Goal: Task Accomplishment & Management: Manage account settings

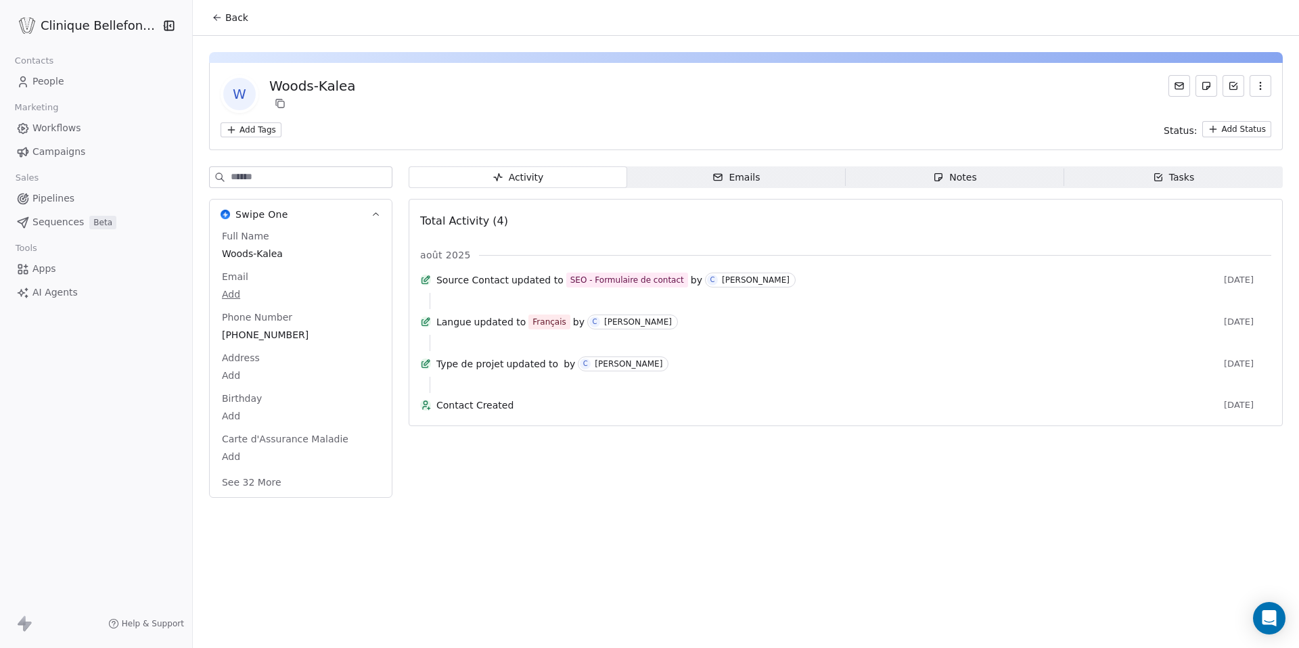
click at [70, 80] on link "People" at bounding box center [96, 81] width 171 height 22
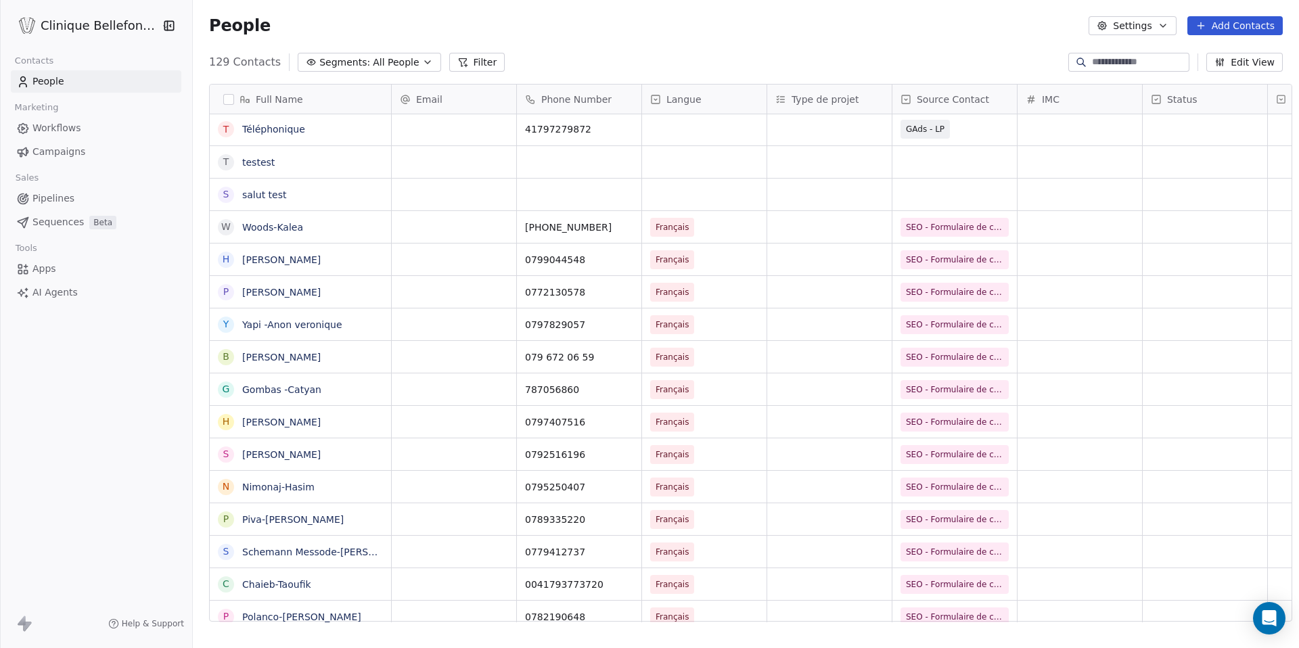
click at [1243, 62] on button "Edit View" at bounding box center [1245, 62] width 76 height 19
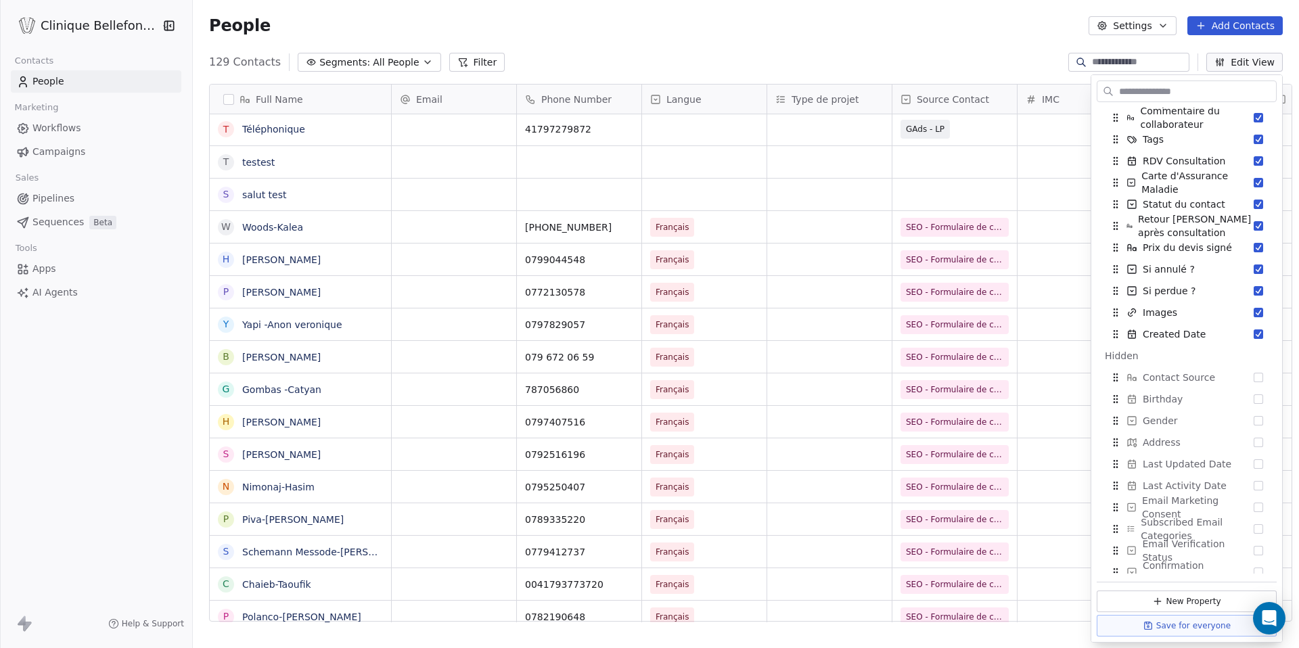
scroll to position [422, 0]
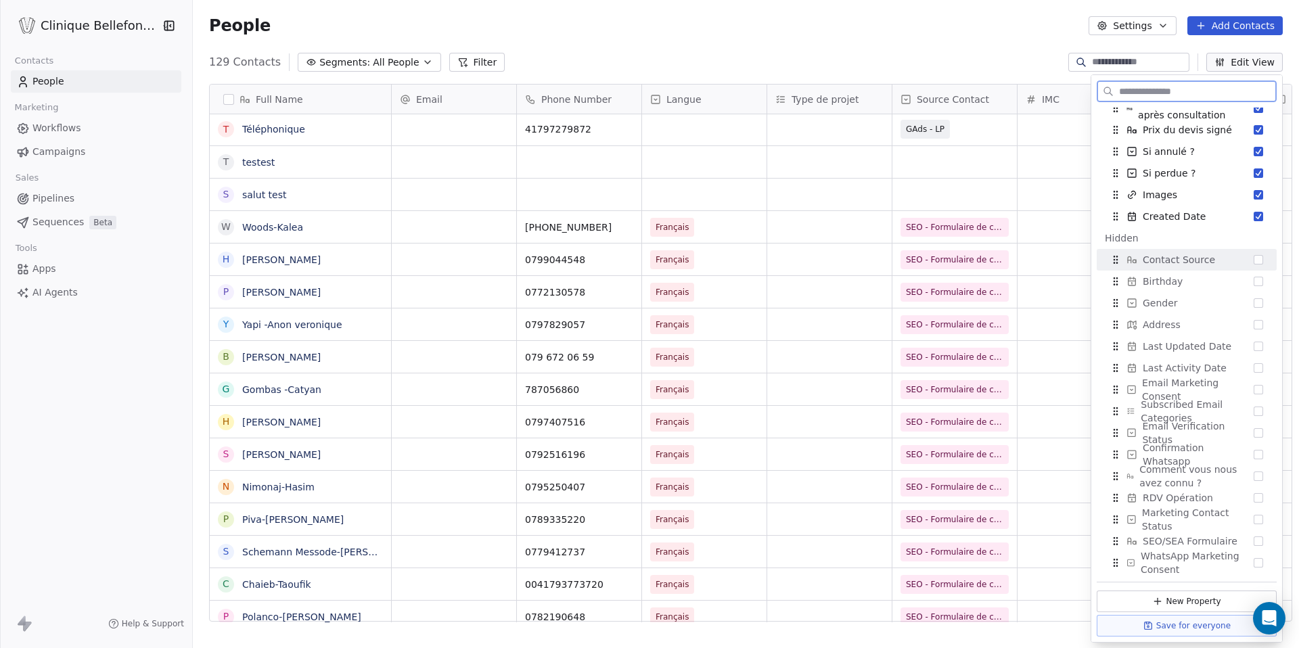
click at [1254, 259] on button "Suggestions" at bounding box center [1258, 259] width 9 height 9
click at [1261, 538] on button "Suggestions" at bounding box center [1258, 541] width 9 height 9
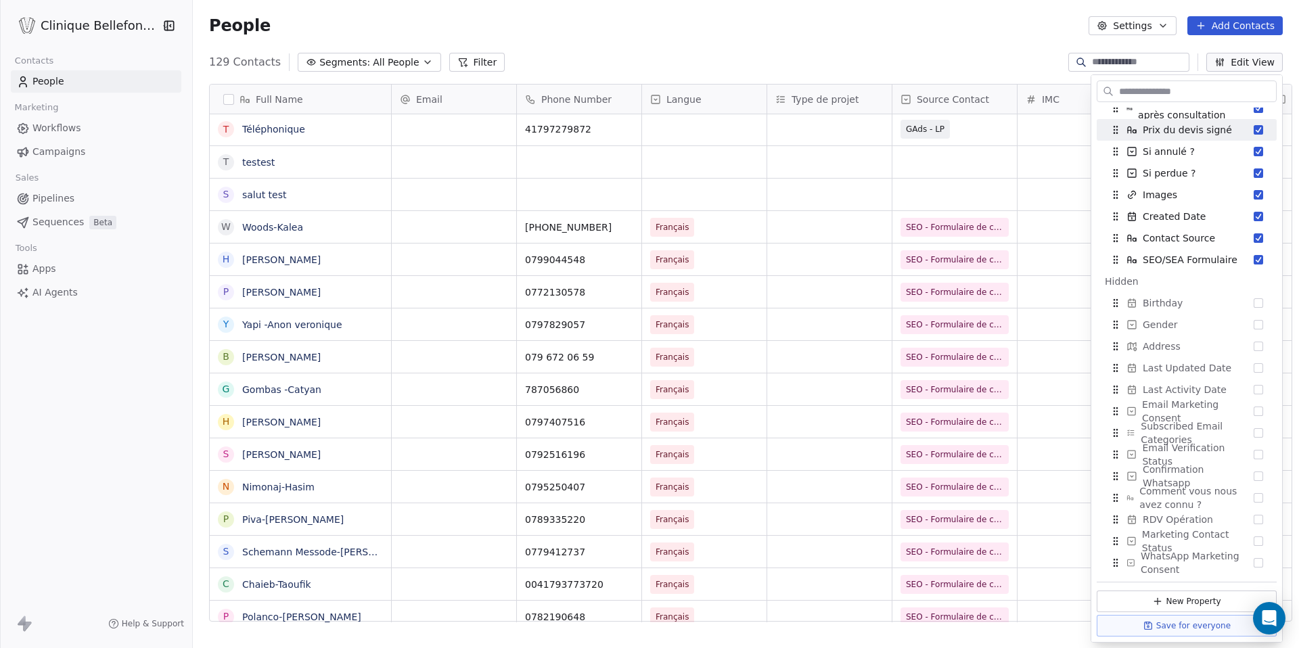
click at [966, 43] on div "People Settings Add Contacts" at bounding box center [746, 25] width 1106 height 51
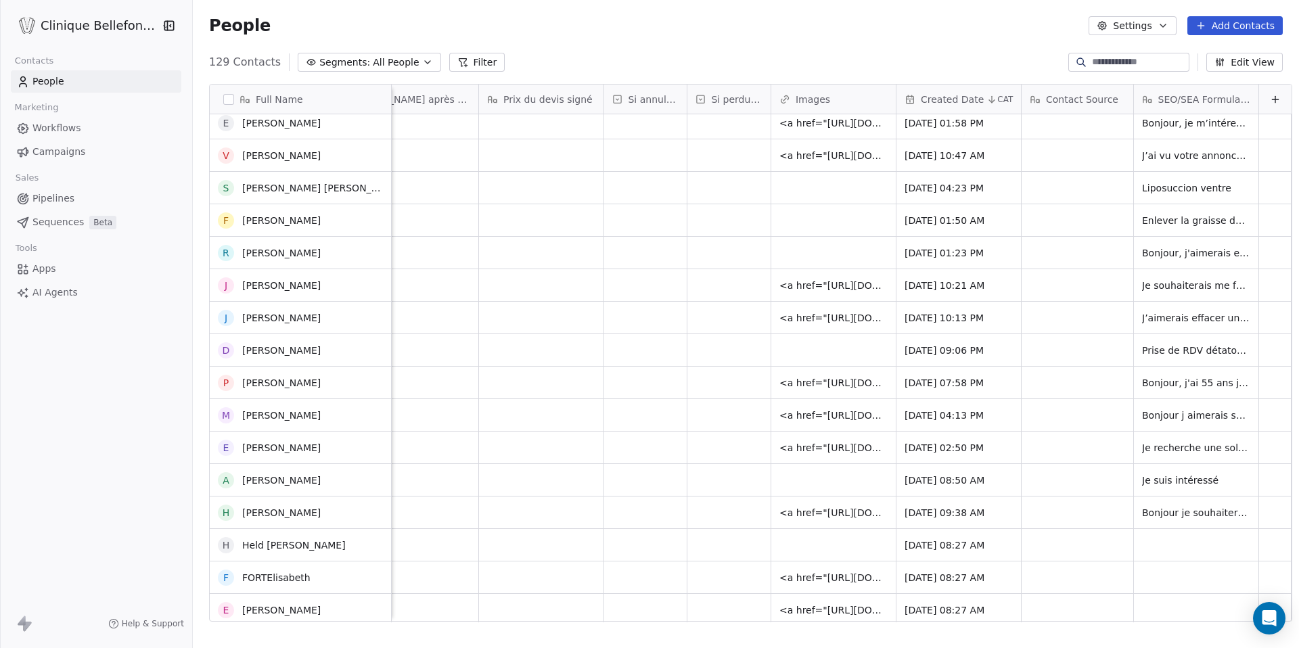
scroll to position [0, 0]
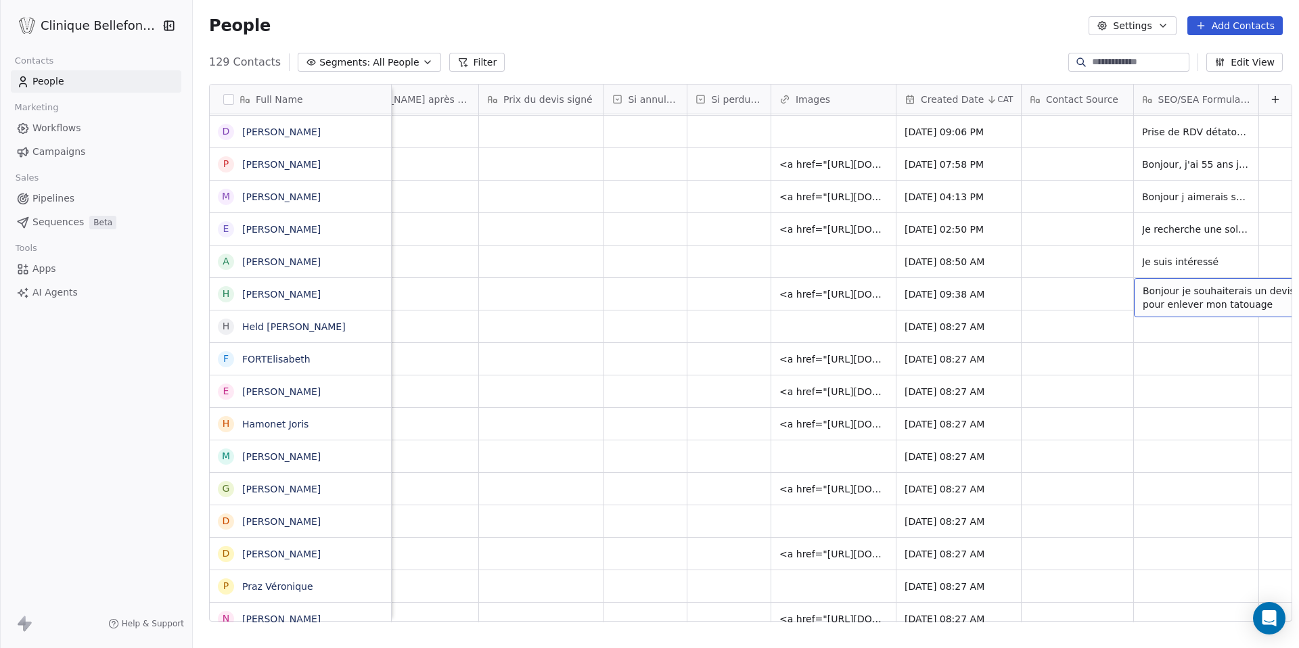
drag, startPoint x: 1182, startPoint y: 200, endPoint x: 1187, endPoint y: 296, distance: 96.3
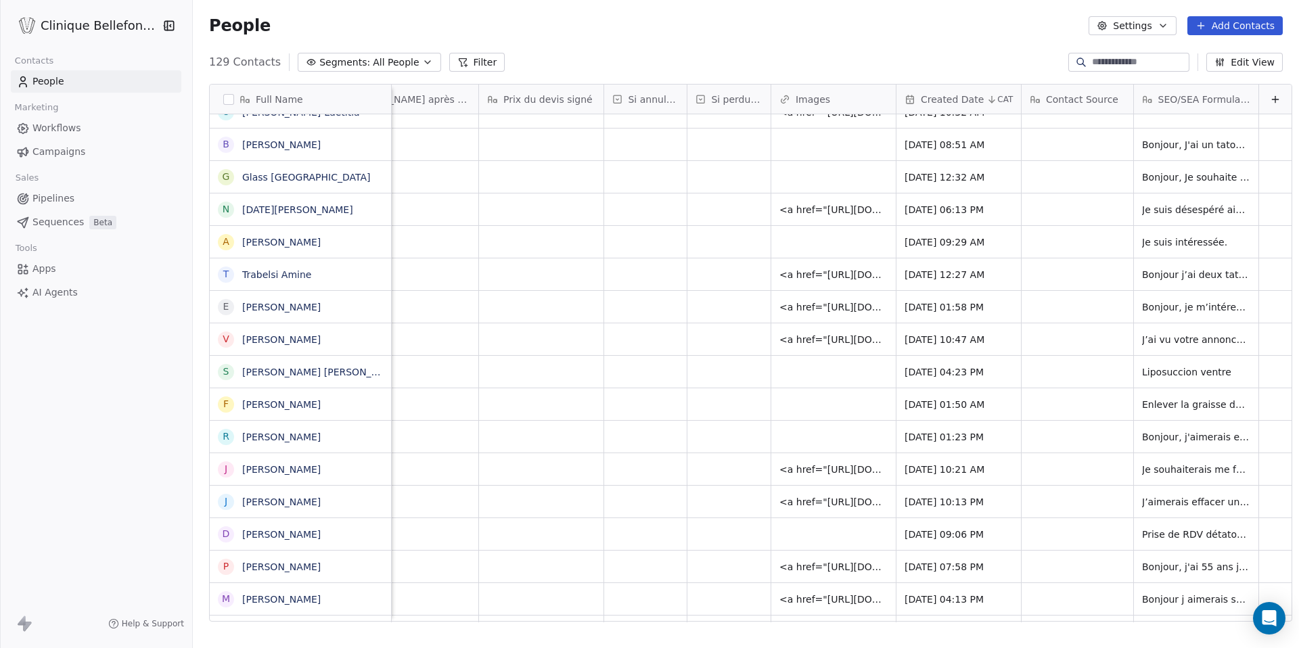
click at [1171, 93] on span "SEO/SEA Formulaire" at bounding box center [1205, 100] width 92 height 14
click at [1026, 235] on html "Clinique Bellefontaine Contacts People Marketing Workflows Campaigns Sales Pipe…" at bounding box center [649, 324] width 1299 height 648
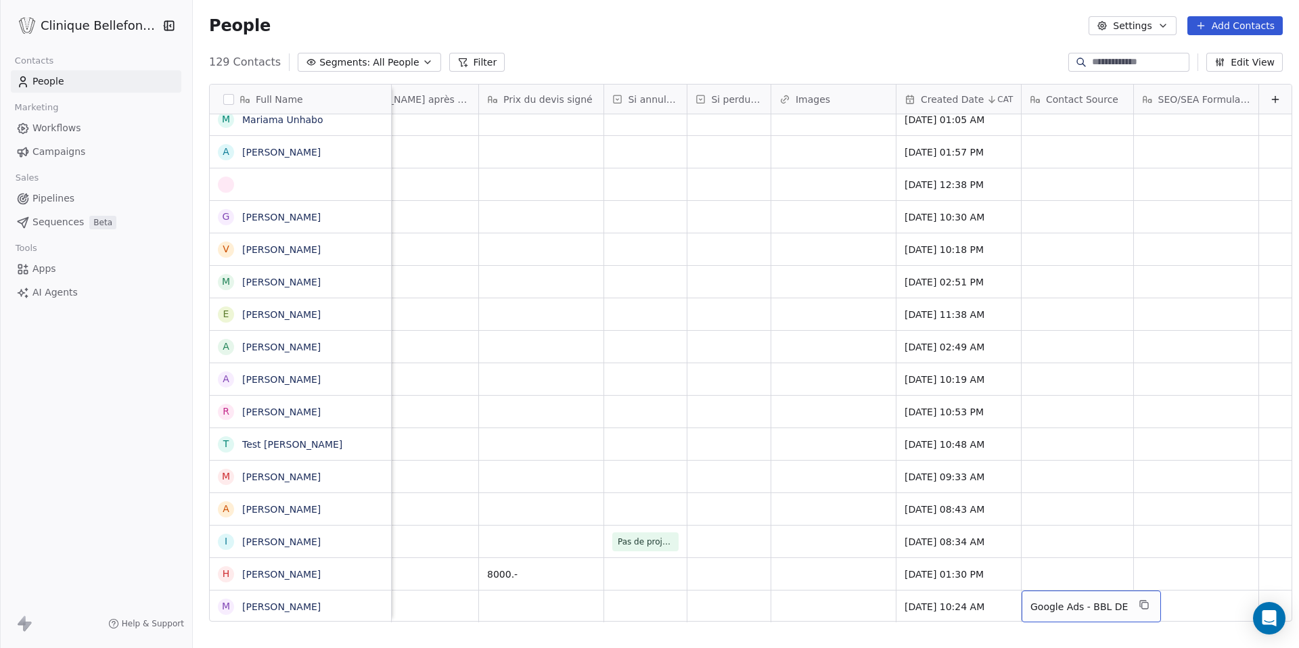
click at [1101, 611] on span "Google Ads - BBL DE" at bounding box center [1079, 607] width 97 height 14
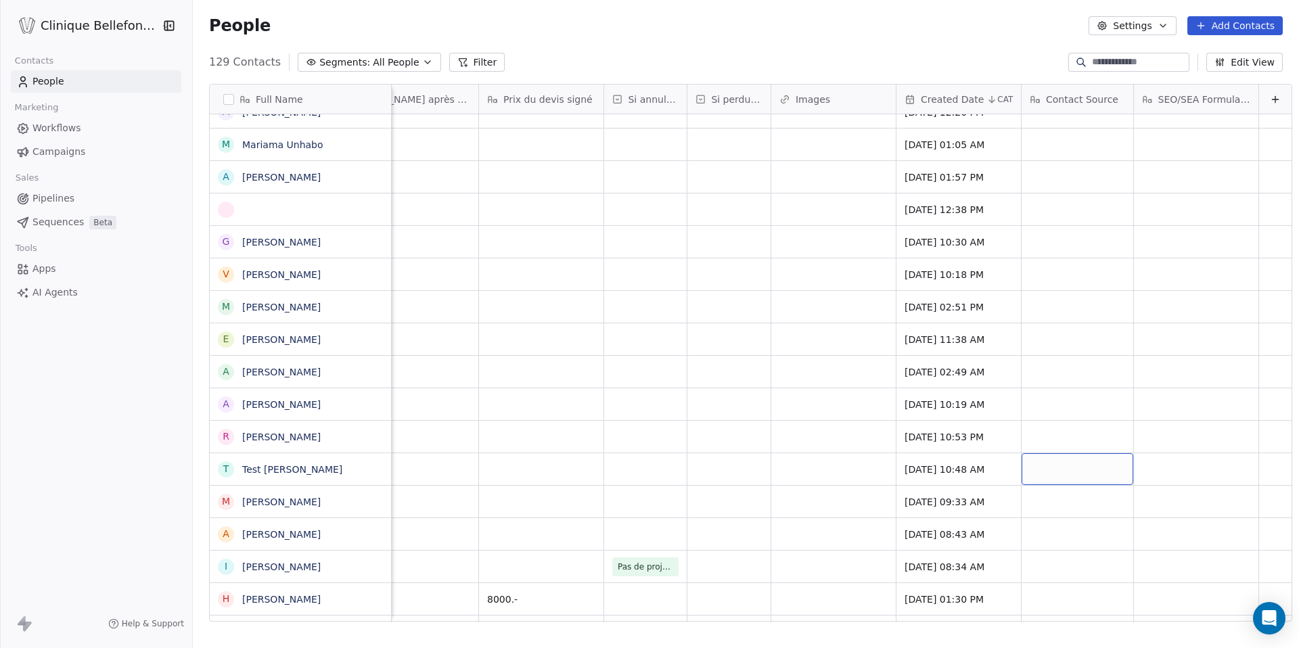
click at [1201, 100] on span "SEO/SEA Formulaire" at bounding box center [1205, 100] width 92 height 14
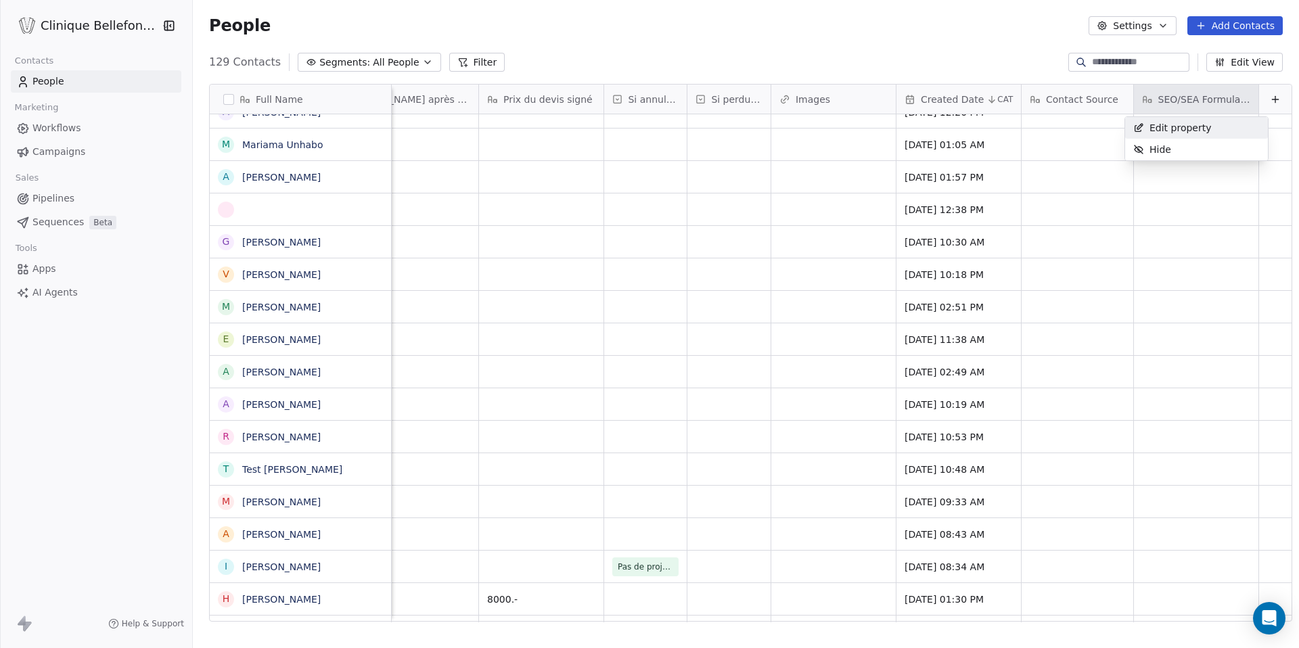
click at [1172, 127] on span "Edit property" at bounding box center [1181, 128] width 62 height 14
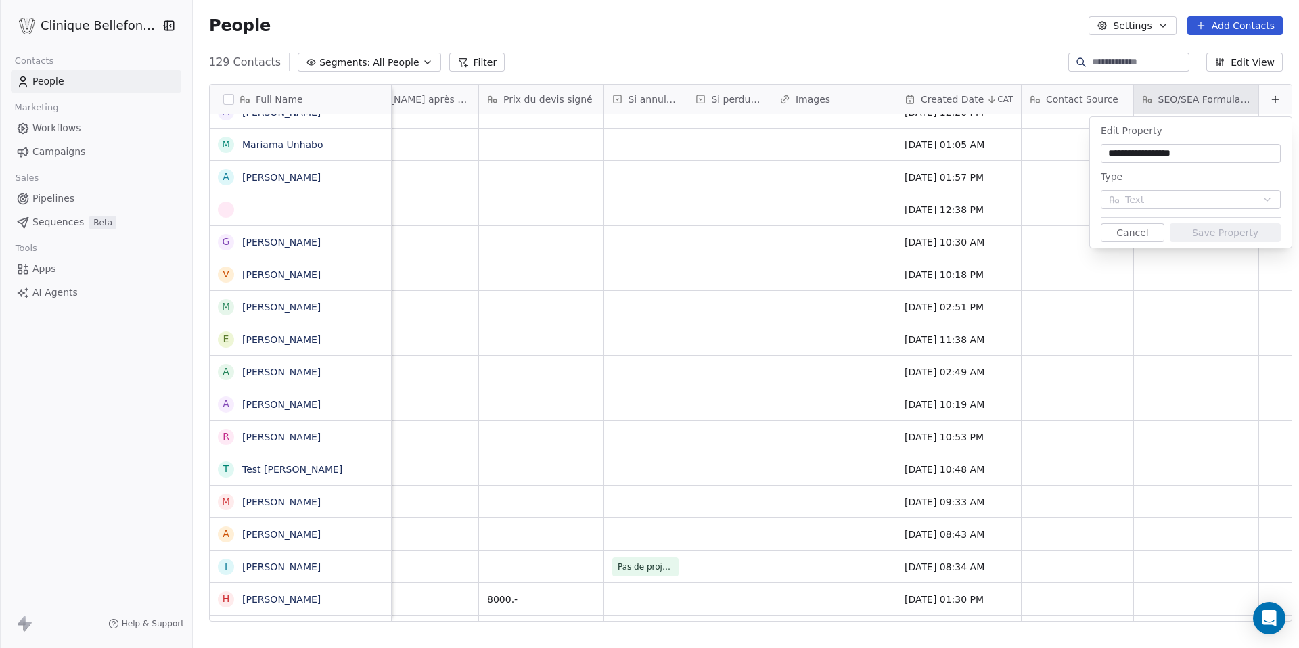
click at [1029, 59] on html "Clinique Bellefontaine Contacts People Marketing Workflows Campaigns Sales Pipe…" at bounding box center [649, 324] width 1299 height 648
click at [1148, 238] on button "Cancel" at bounding box center [1133, 232] width 64 height 19
